Goal: Transaction & Acquisition: Obtain resource

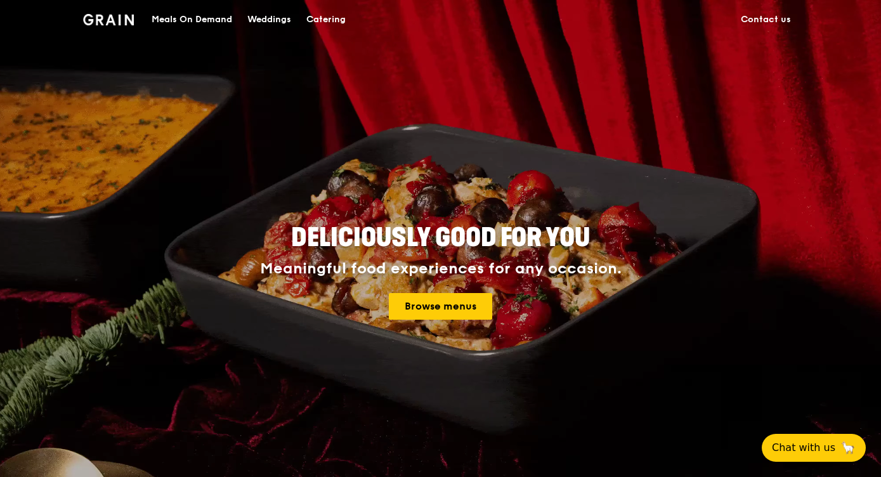
drag, startPoint x: 586, startPoint y: 18, endPoint x: 86, endPoint y: 91, distance: 505.4
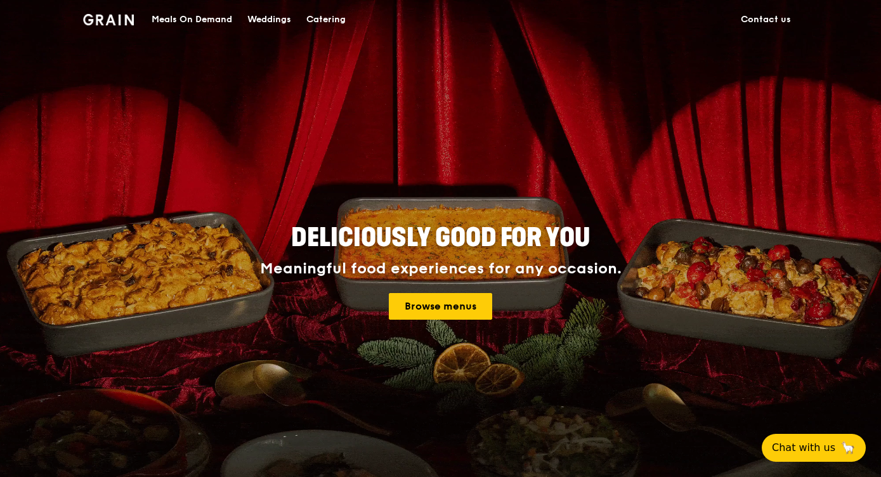
click at [86, 91] on div "Grain logo Meals On Demand Weddings Catering Contact us Deliciously good for yo…" at bounding box center [440, 253] width 881 height 507
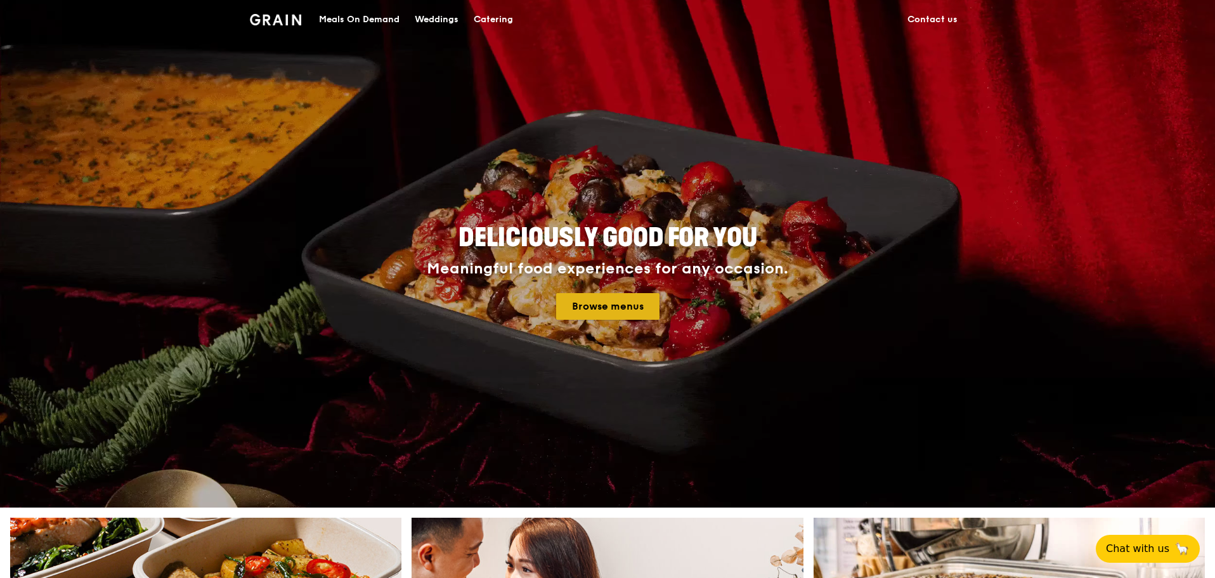
click at [616, 309] on link "Browse menus" at bounding box center [607, 306] width 103 height 27
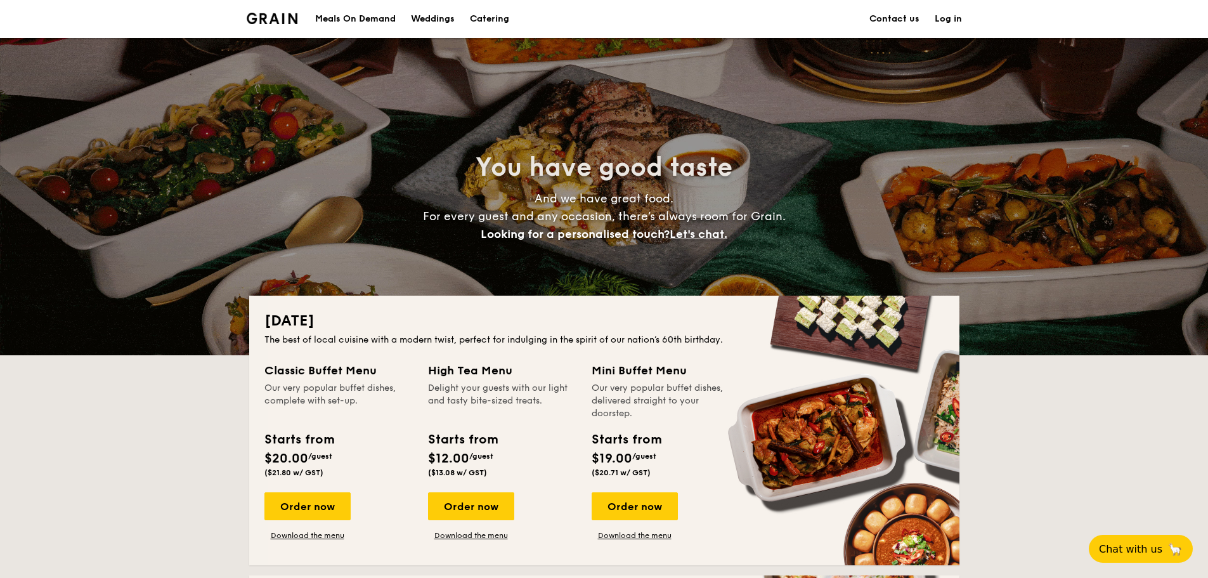
drag, startPoint x: 1207, startPoint y: 61, endPoint x: 1208, endPoint y: 104, distance: 42.5
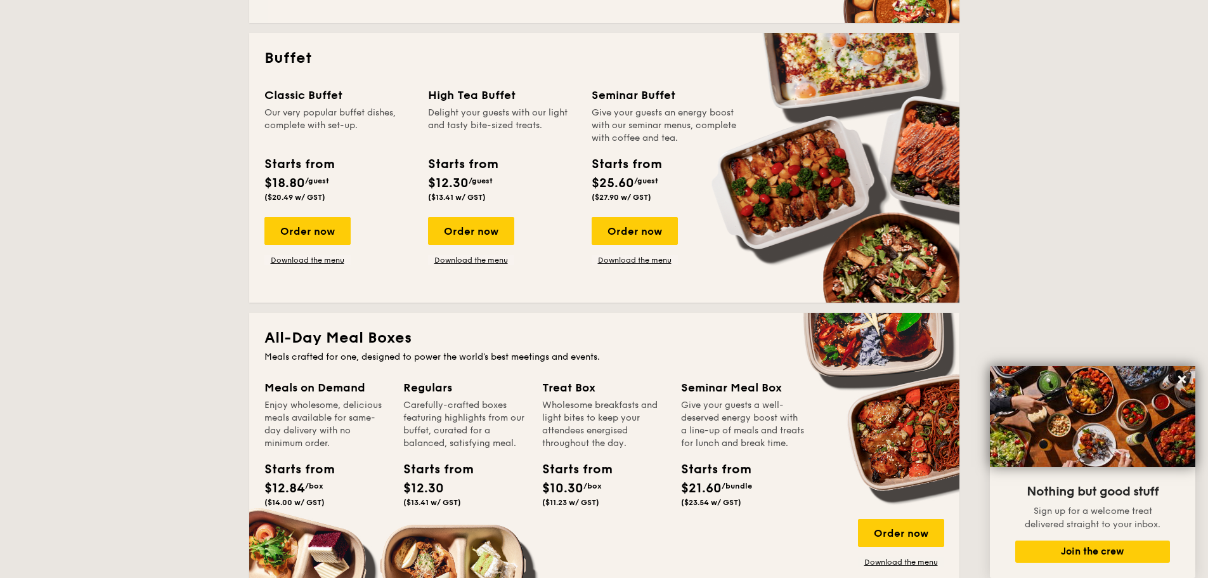
scroll to position [558, 0]
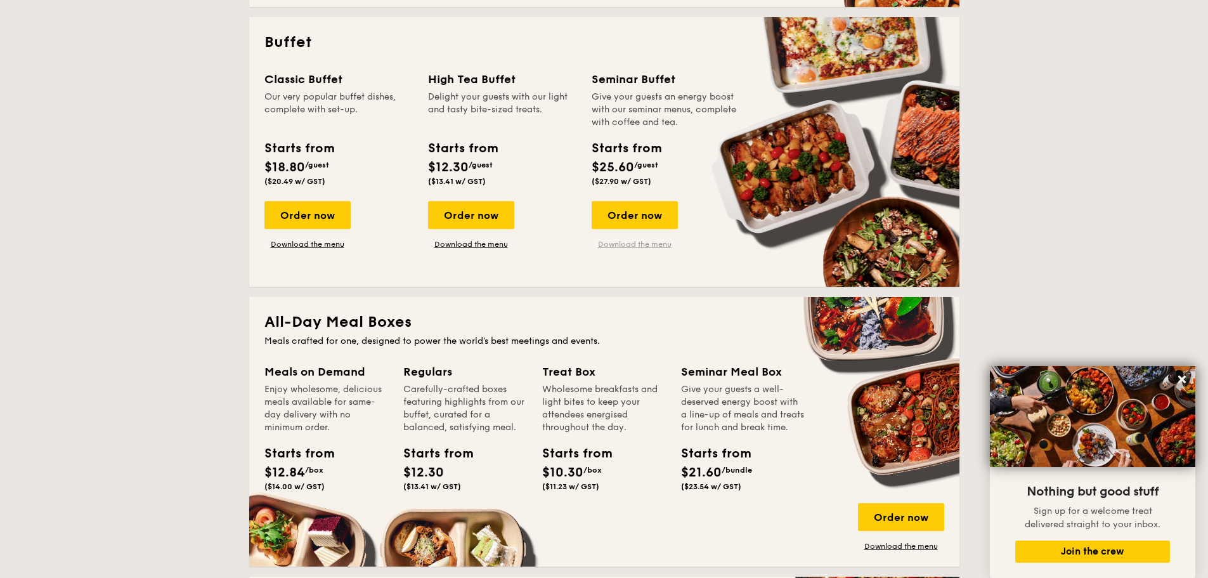
click at [641, 245] on link "Download the menu" at bounding box center [635, 244] width 86 height 10
